Goal: Communication & Community: Answer question/provide support

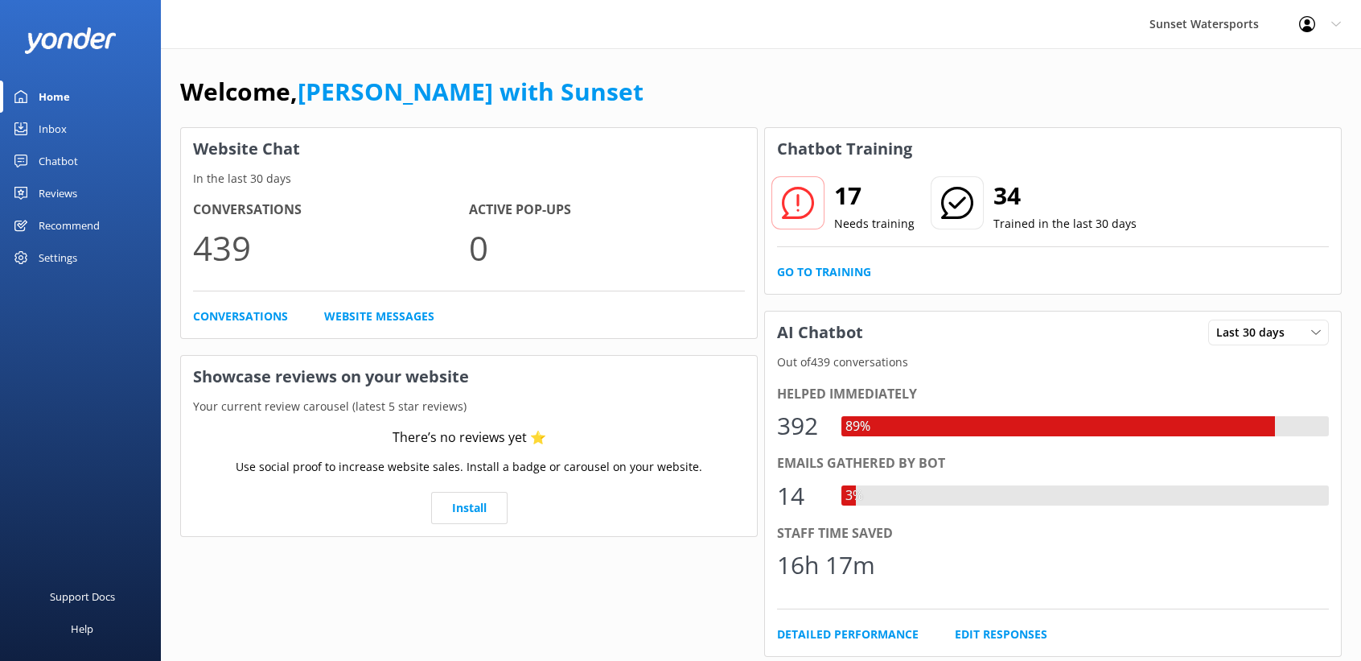
click at [47, 133] on div "Inbox" at bounding box center [53, 129] width 28 height 32
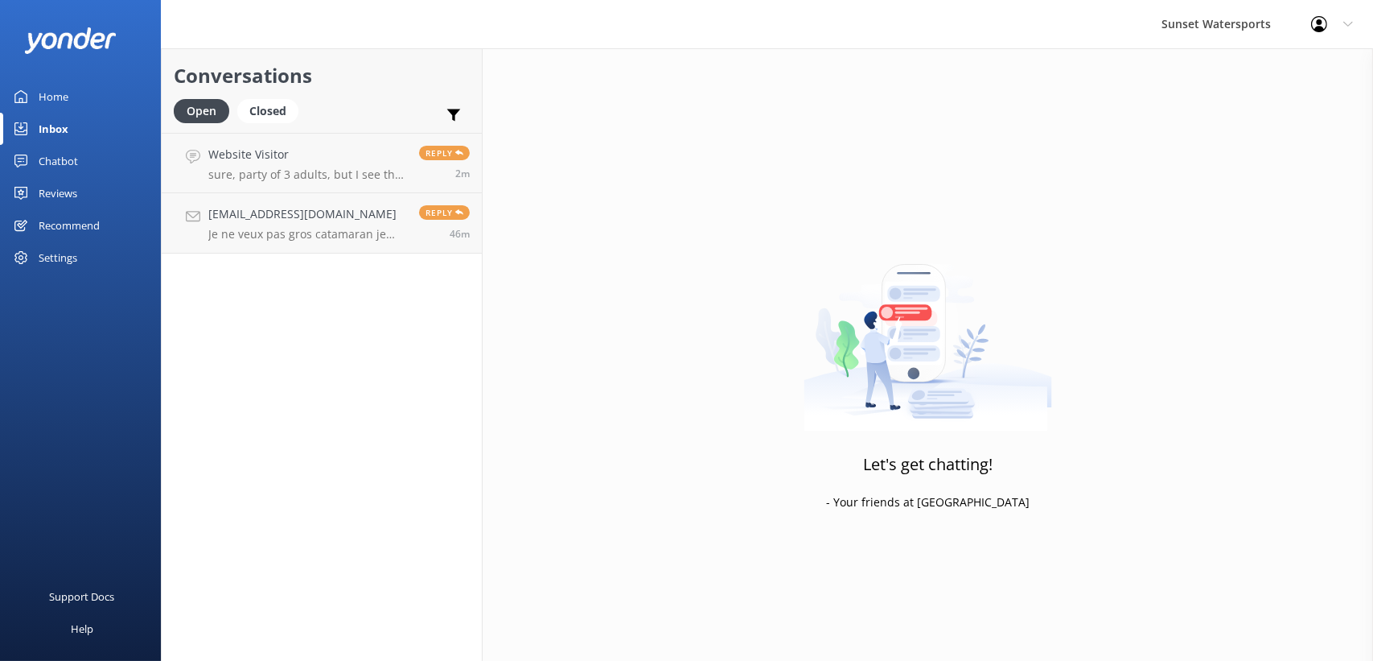
click at [385, 467] on div "Conversations Open Closed Important Assigned to me Unassigned Website Visitor s…" at bounding box center [322, 354] width 322 height 612
click at [352, 219] on h4 "[EMAIL_ADDRESS][DOMAIN_NAME]" at bounding box center [307, 214] width 199 height 18
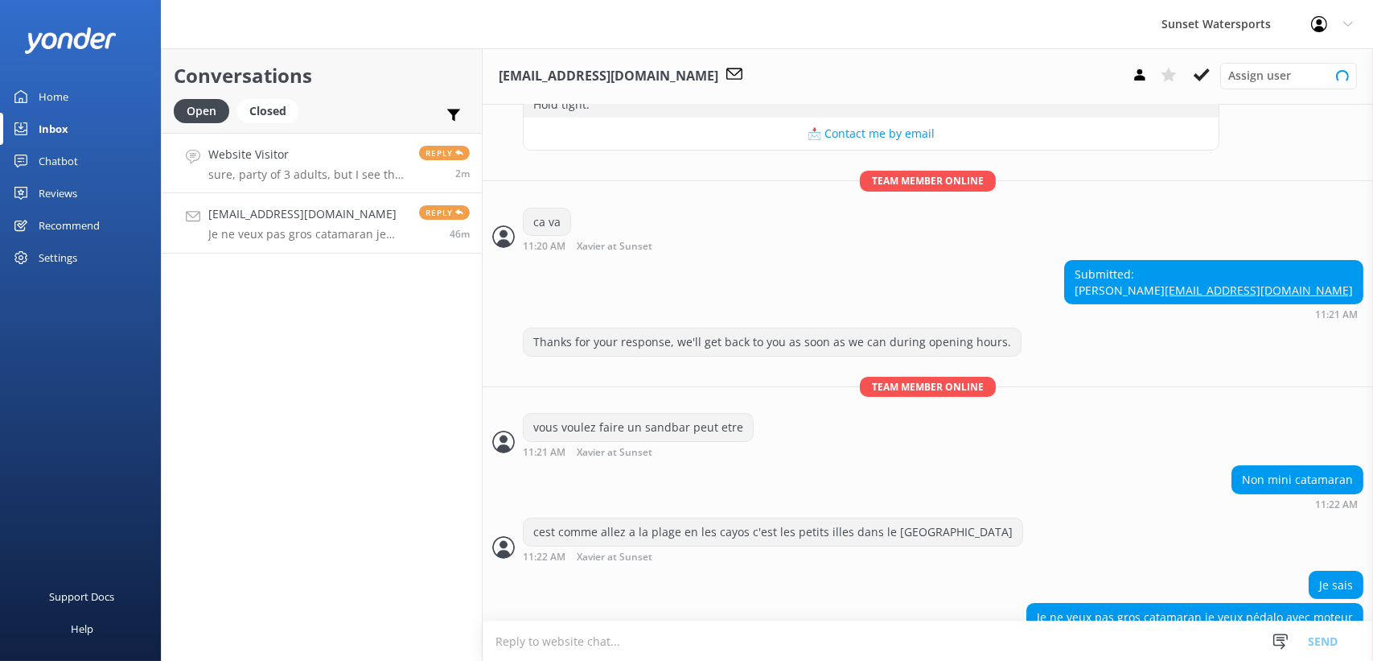
scroll to position [274, 0]
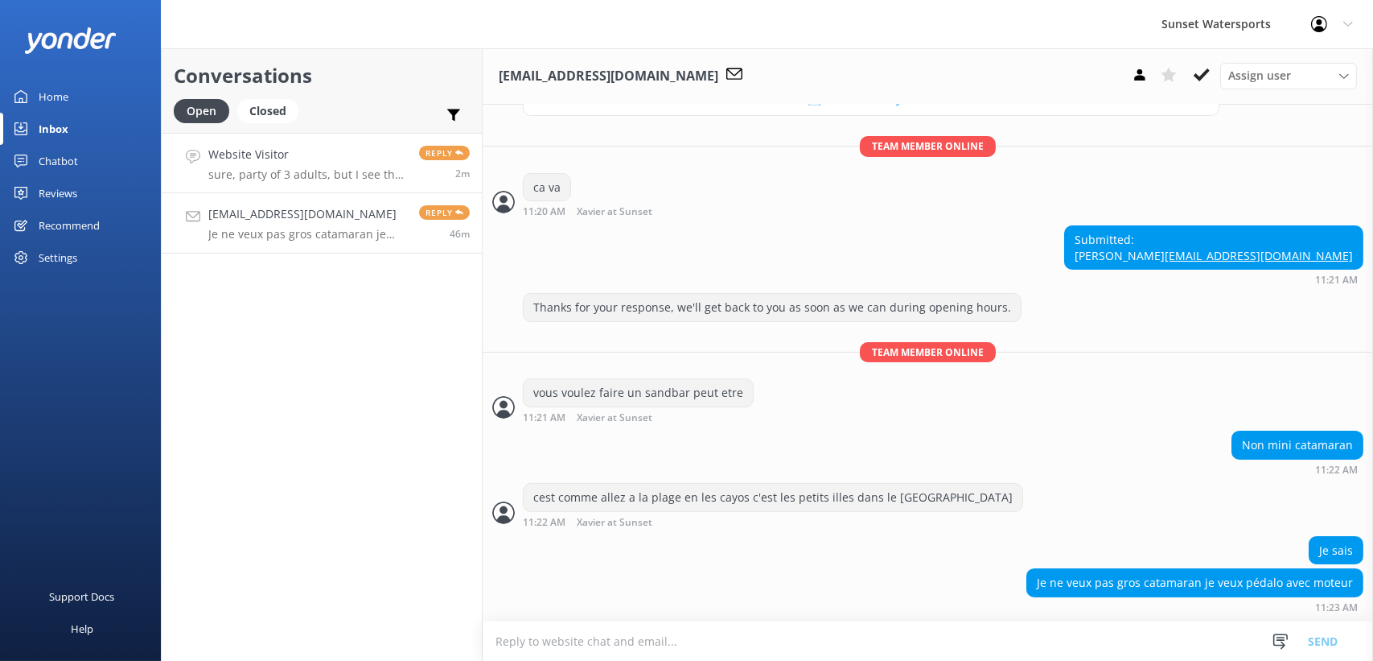
click at [363, 164] on div "Website Visitor sure, party of 3 adults, but I see the small boats only take 2.…" at bounding box center [307, 163] width 199 height 35
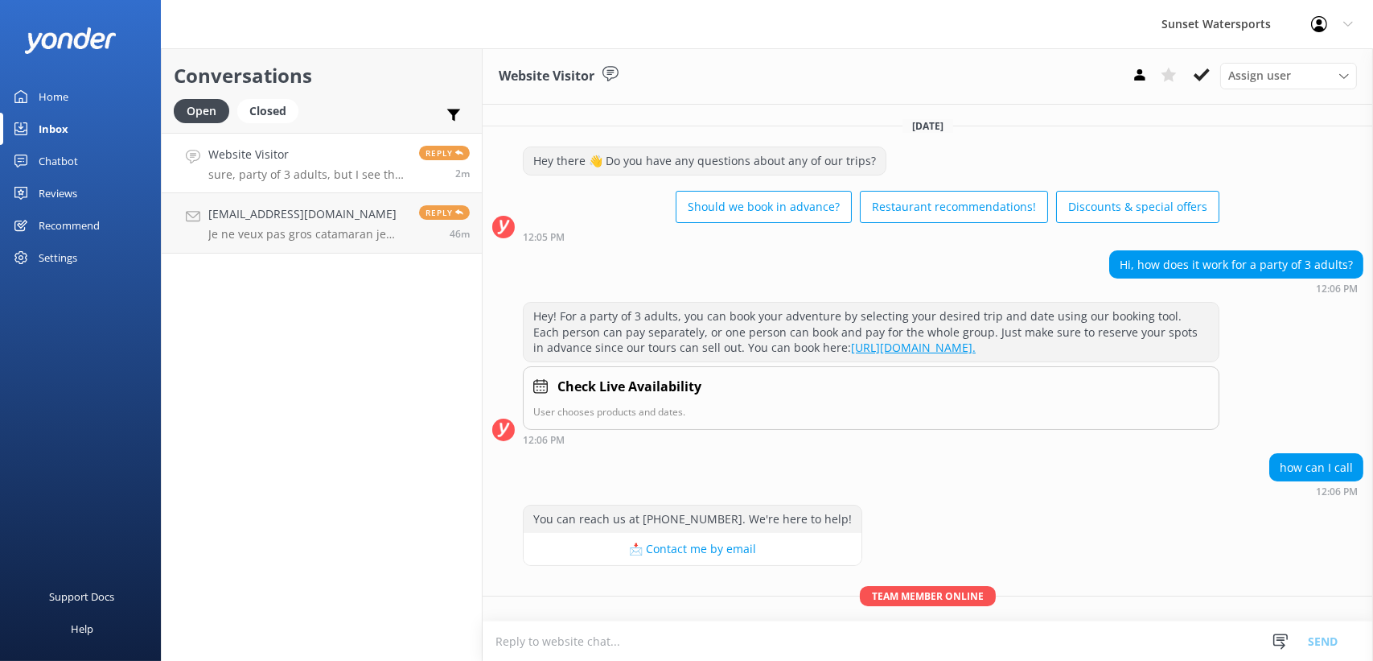
scroll to position [152, 0]
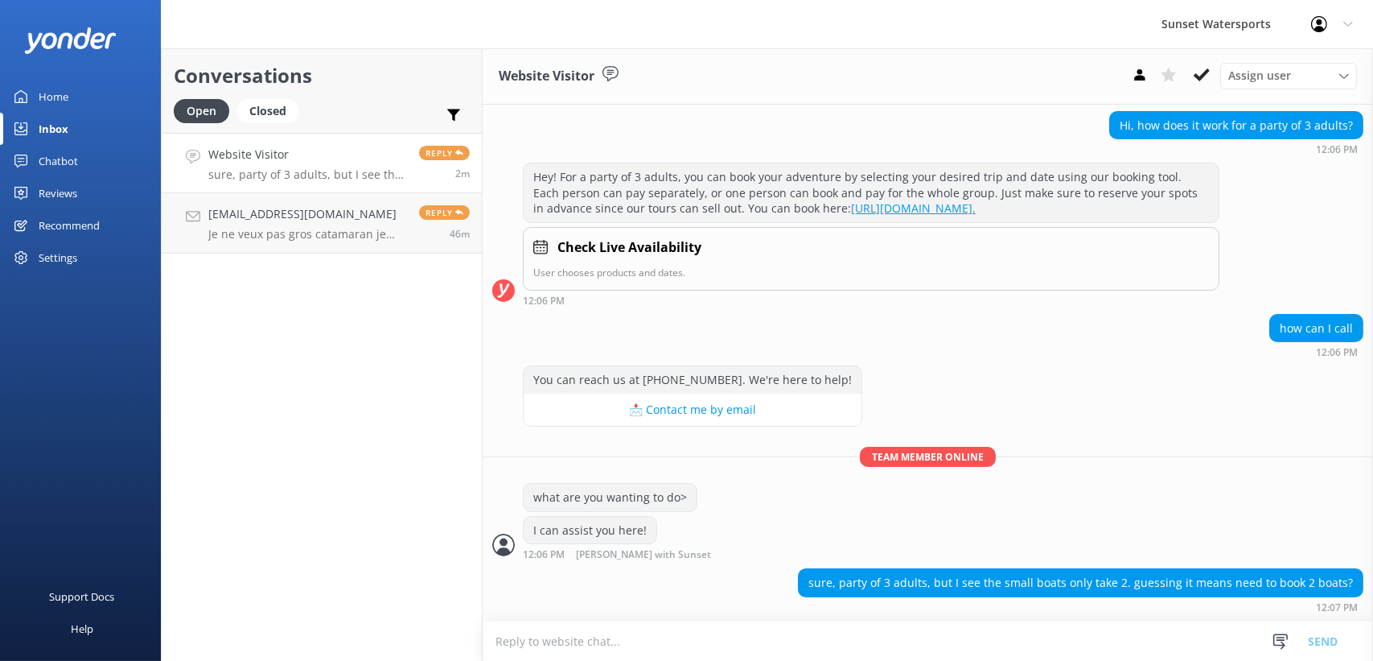
click at [337, 436] on div "Conversations Open Closed Important Assigned to me Unassigned Website Visitor s…" at bounding box center [322, 354] width 322 height 612
click at [279, 379] on div "Conversations Open Closed Important Assigned to me Unassigned Website Visitor s…" at bounding box center [322, 354] width 322 height 612
click at [52, 90] on div "Home" at bounding box center [54, 96] width 30 height 32
